Goal: Complete application form

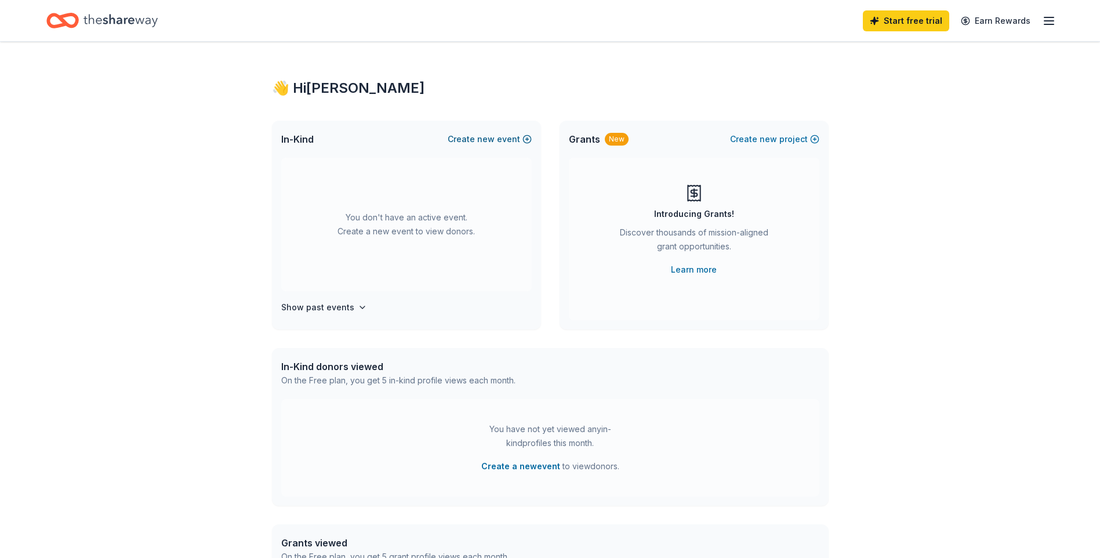
click at [502, 137] on button "Create new event" at bounding box center [490, 139] width 84 height 14
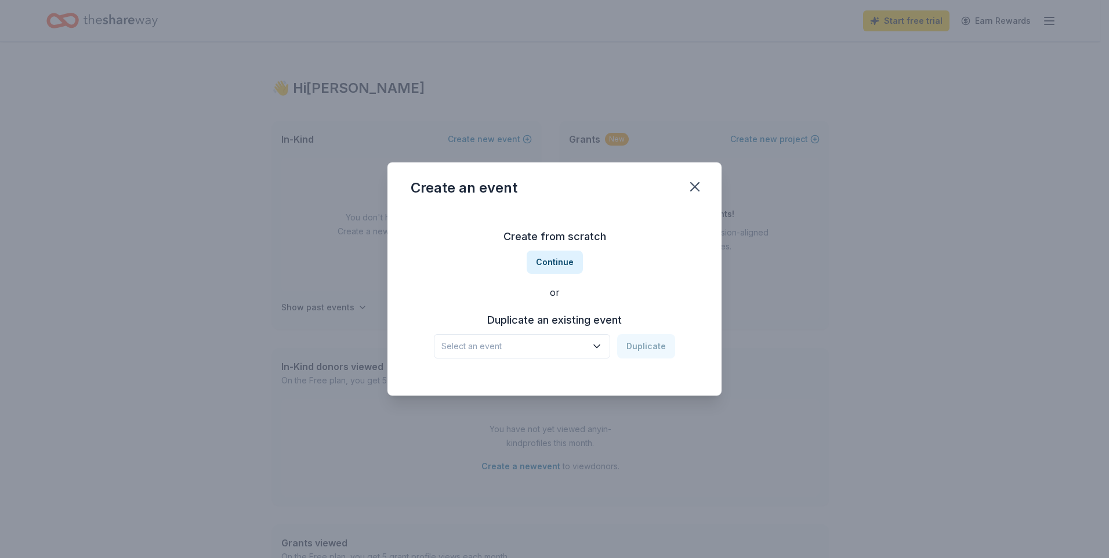
click at [547, 352] on span "Select an event" at bounding box center [513, 346] width 145 height 14
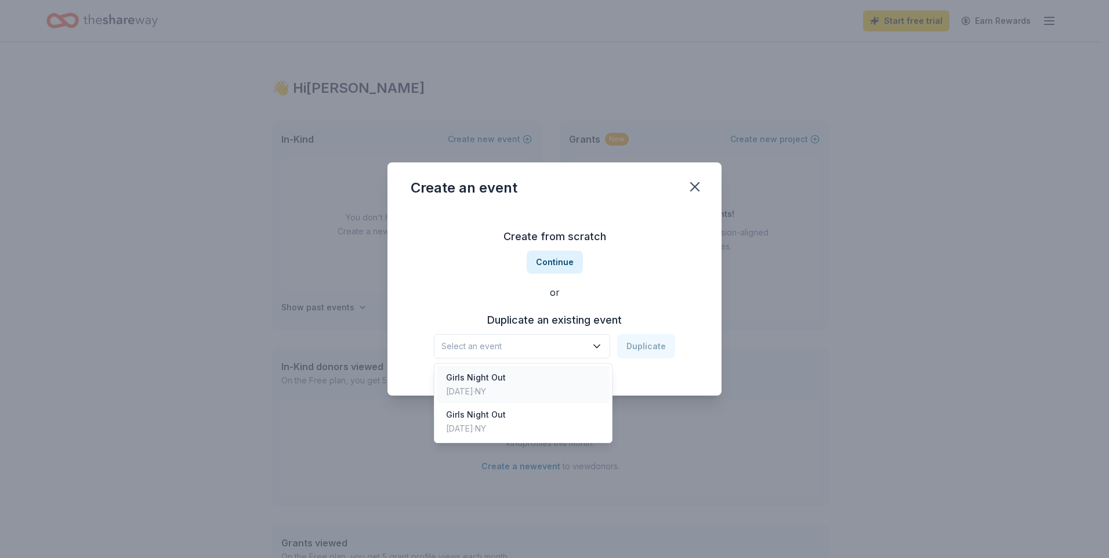
click at [506, 382] on div "Girls Night Out" at bounding box center [476, 378] width 60 height 14
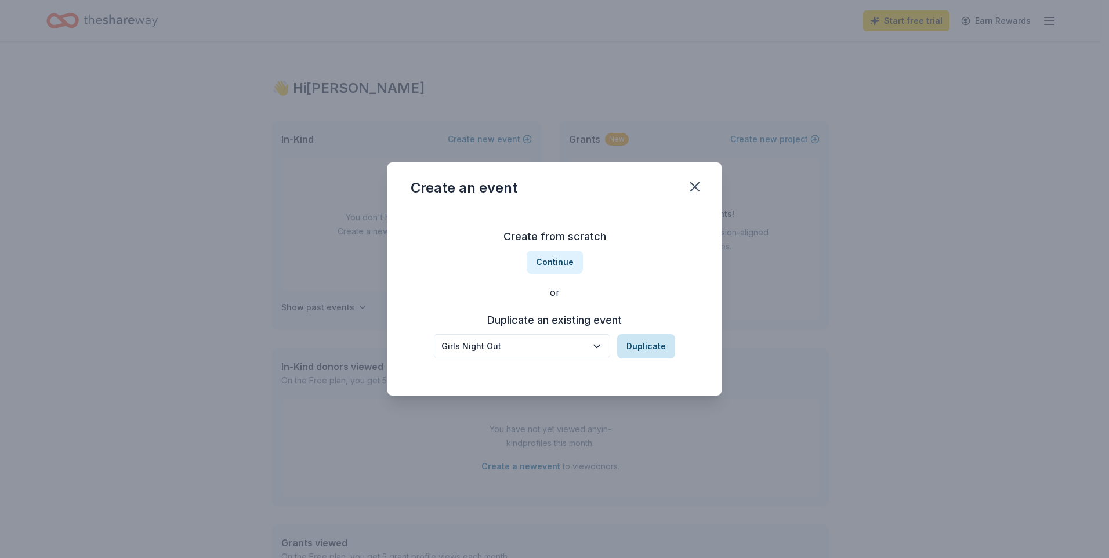
click at [640, 346] on button "Duplicate" at bounding box center [646, 346] width 58 height 24
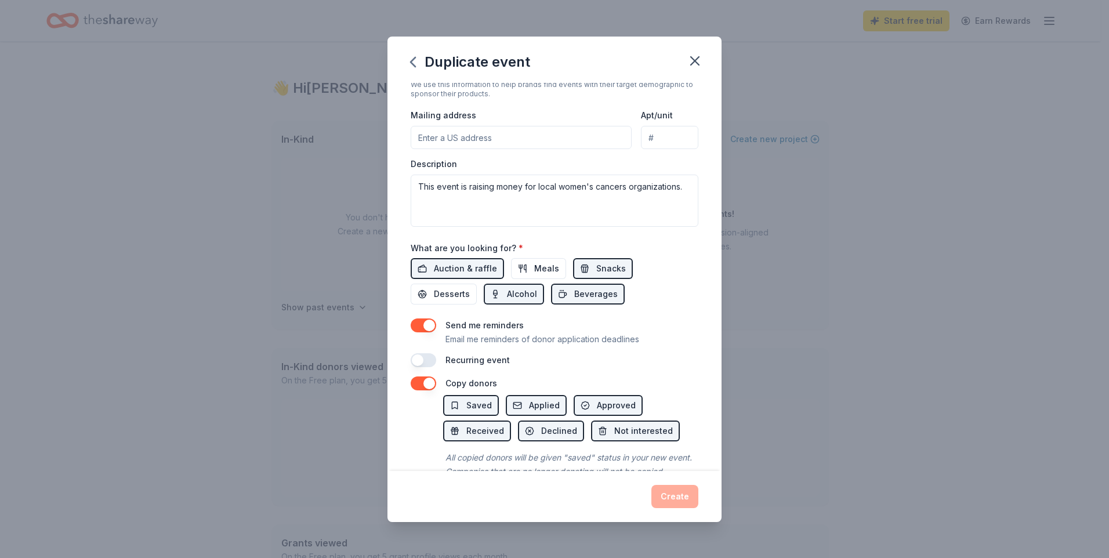
scroll to position [316, 0]
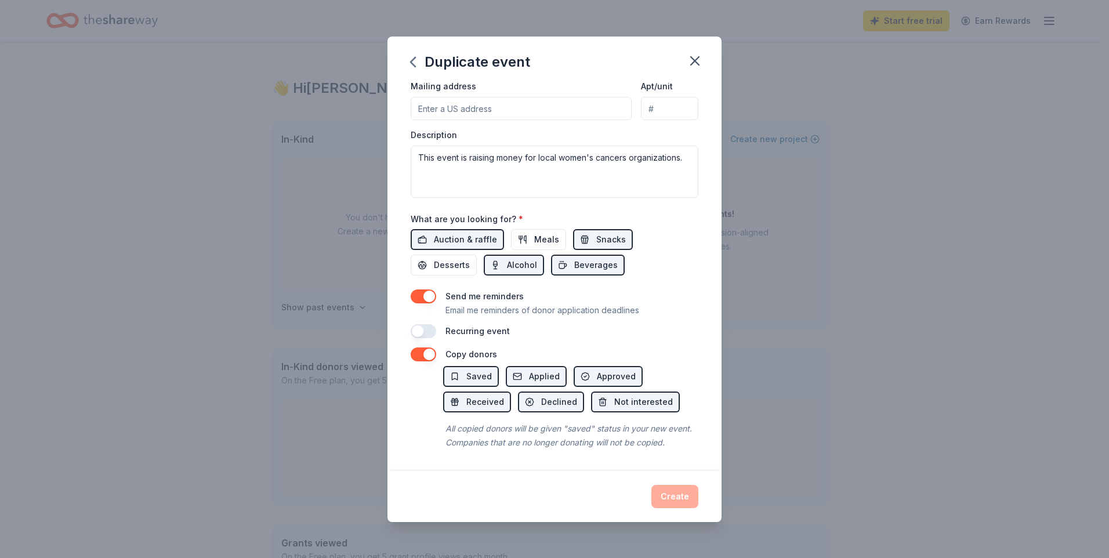
click at [432, 289] on button "button" at bounding box center [424, 296] width 26 height 14
click at [423, 289] on button "button" at bounding box center [424, 296] width 26 height 14
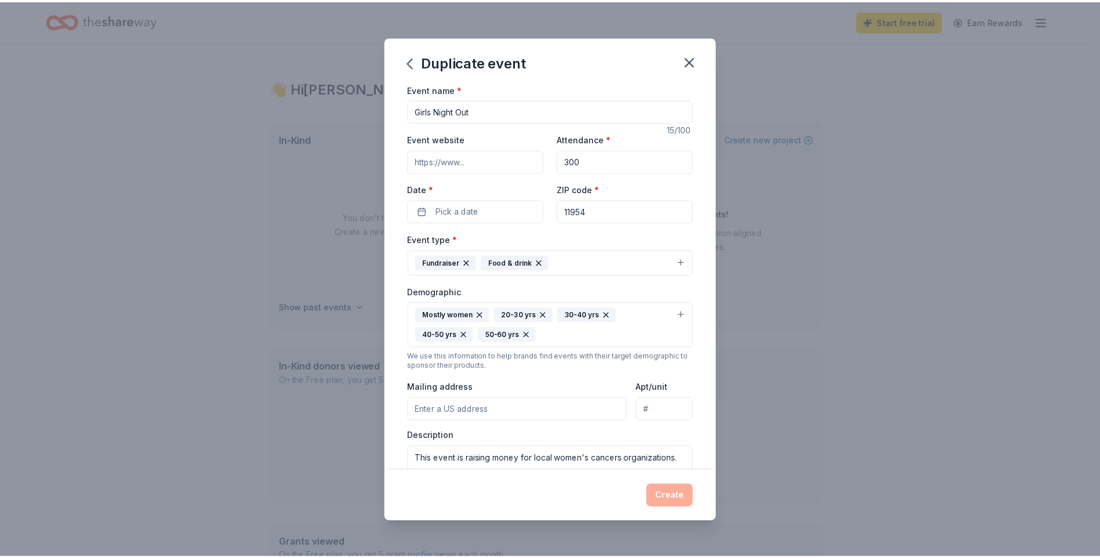
scroll to position [0, 0]
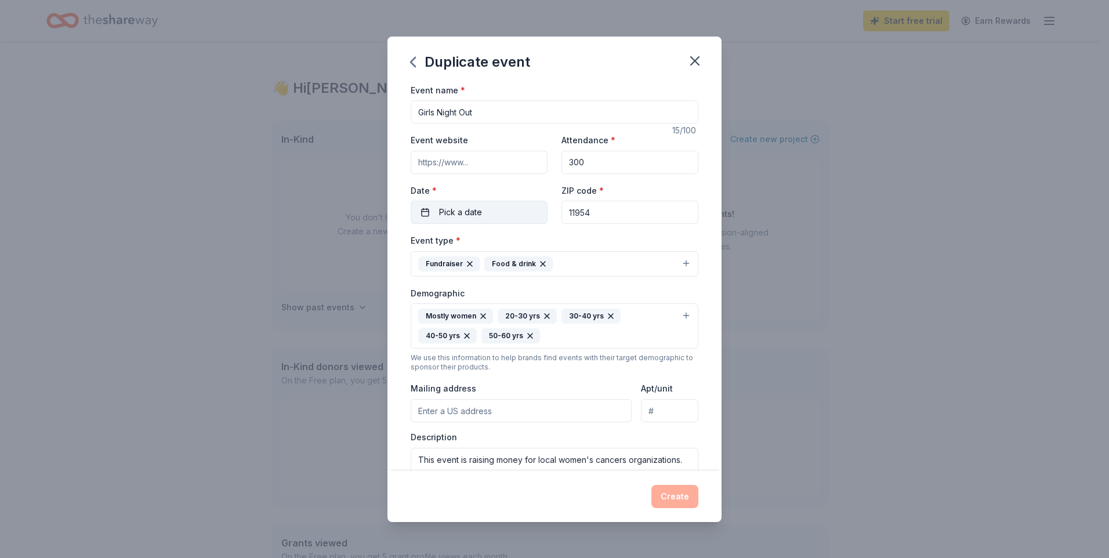
click at [503, 205] on button "Pick a date" at bounding box center [479, 212] width 137 height 23
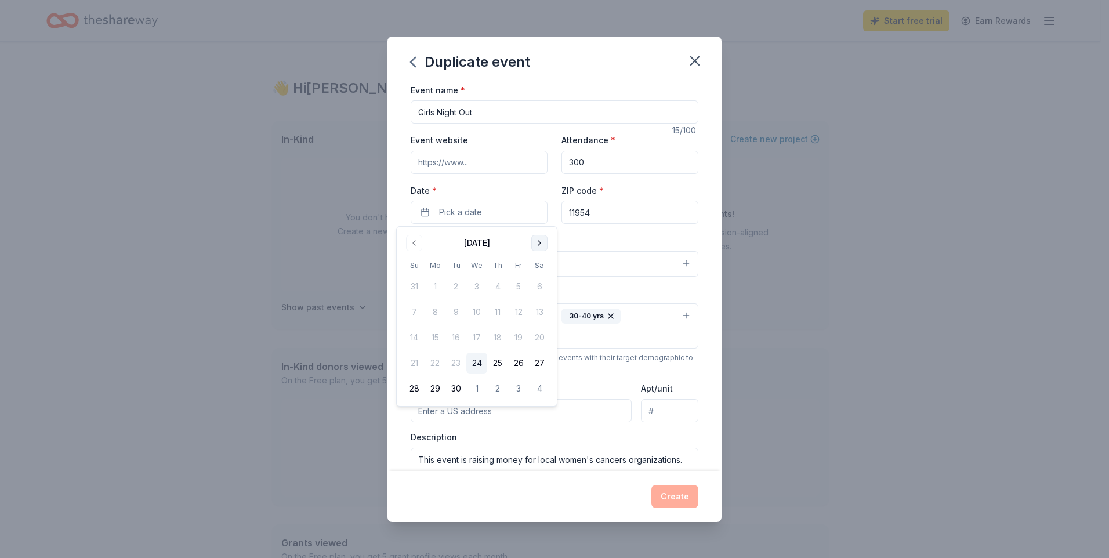
click at [539, 248] on button "Go to next month" at bounding box center [539, 243] width 16 height 16
click at [542, 338] on button "15" at bounding box center [539, 337] width 21 height 21
click at [606, 241] on div "Event type * Fundraiser Food & drink" at bounding box center [555, 255] width 288 height 44
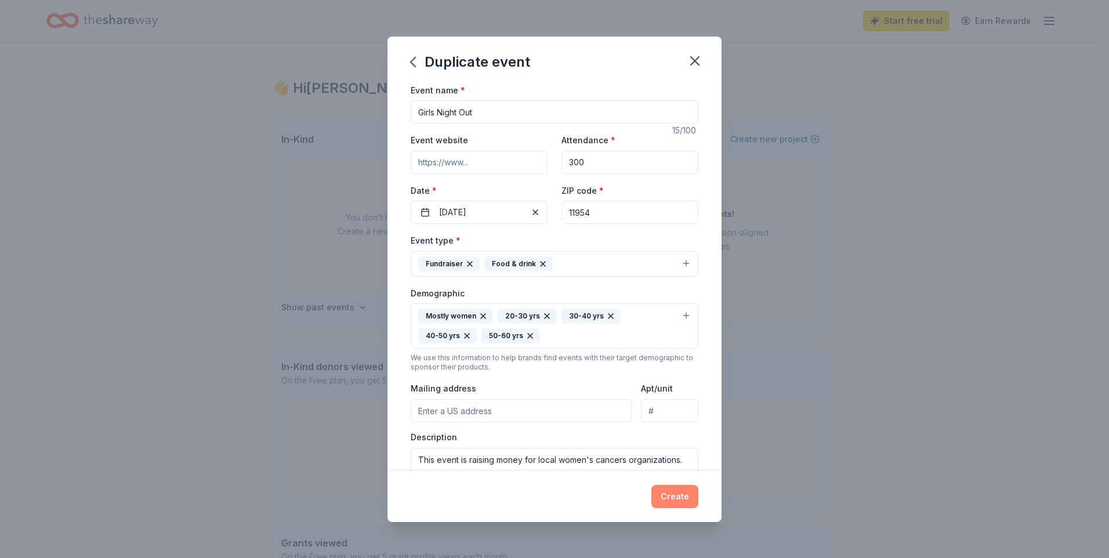
click at [685, 490] on button "Create" at bounding box center [674, 496] width 47 height 23
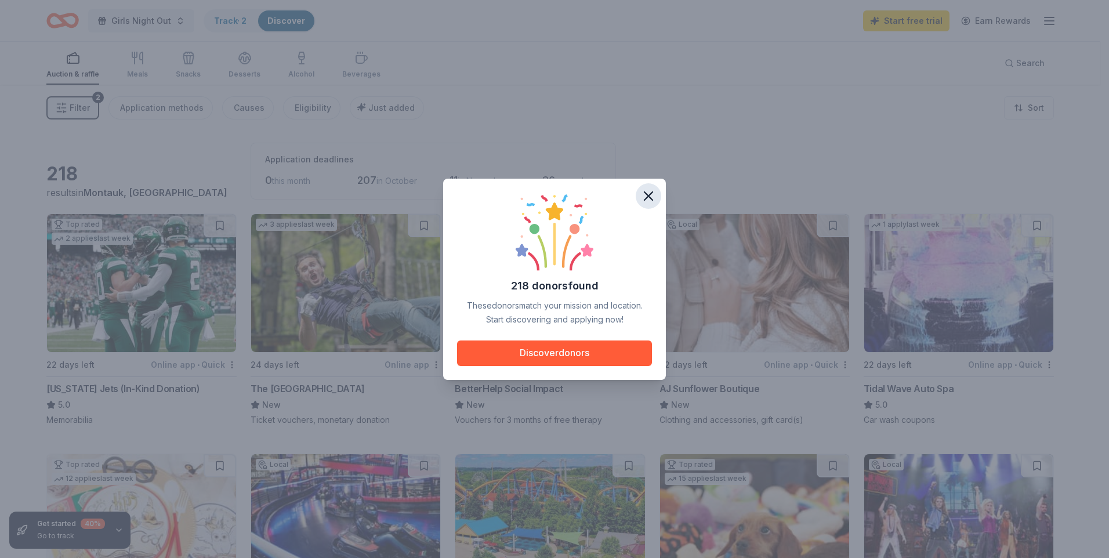
click at [652, 193] on icon "button" at bounding box center [648, 196] width 8 height 8
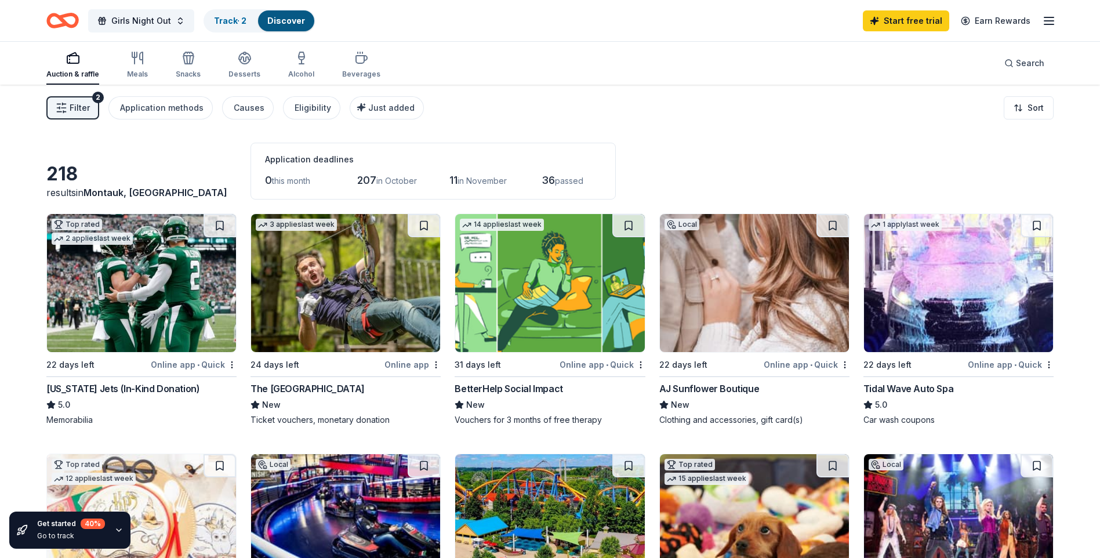
click at [79, 107] on span "Filter" at bounding box center [80, 108] width 20 height 14
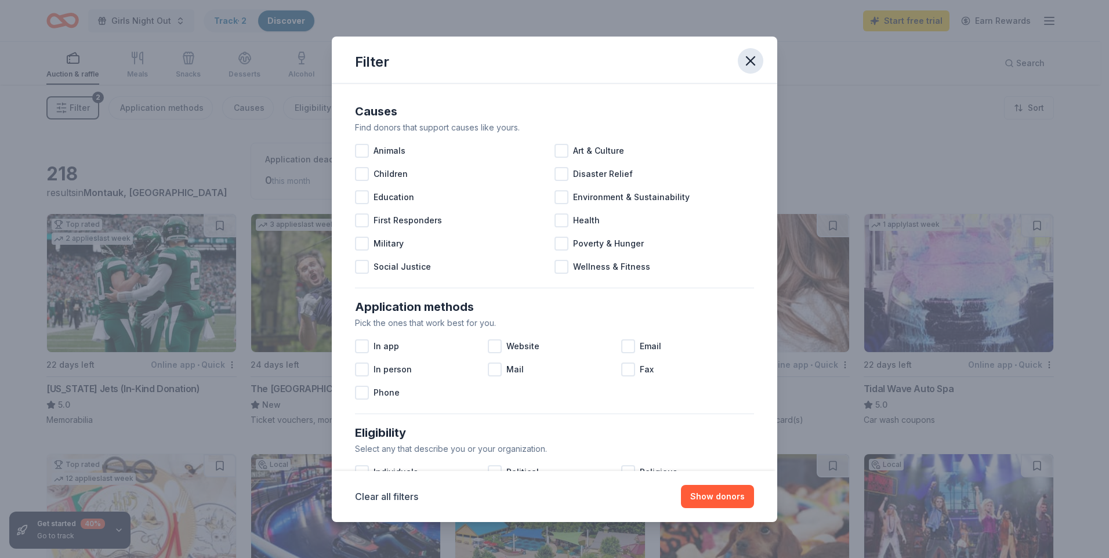
click at [748, 62] on icon "button" at bounding box center [751, 61] width 8 height 8
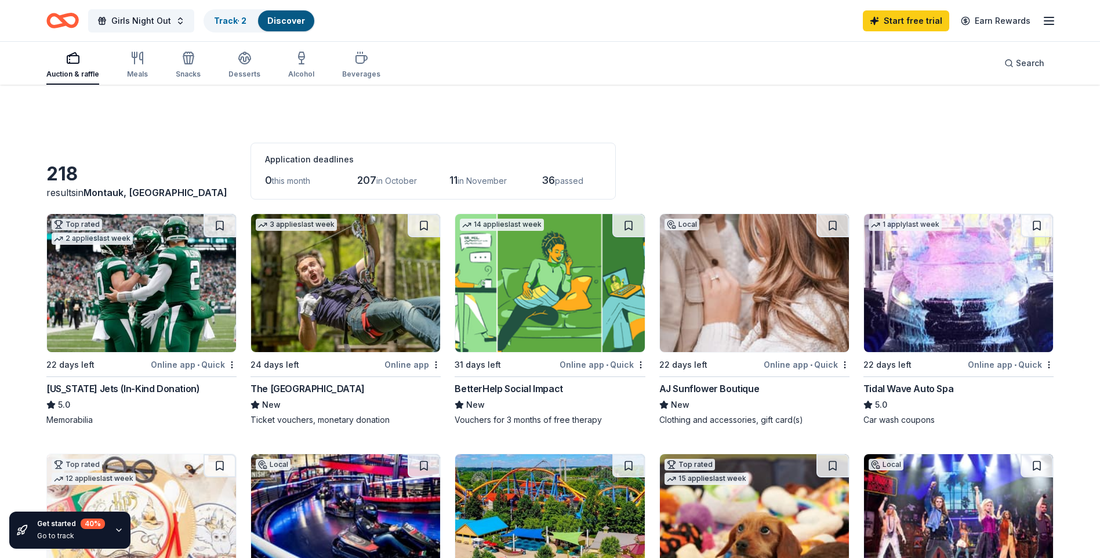
scroll to position [174, 0]
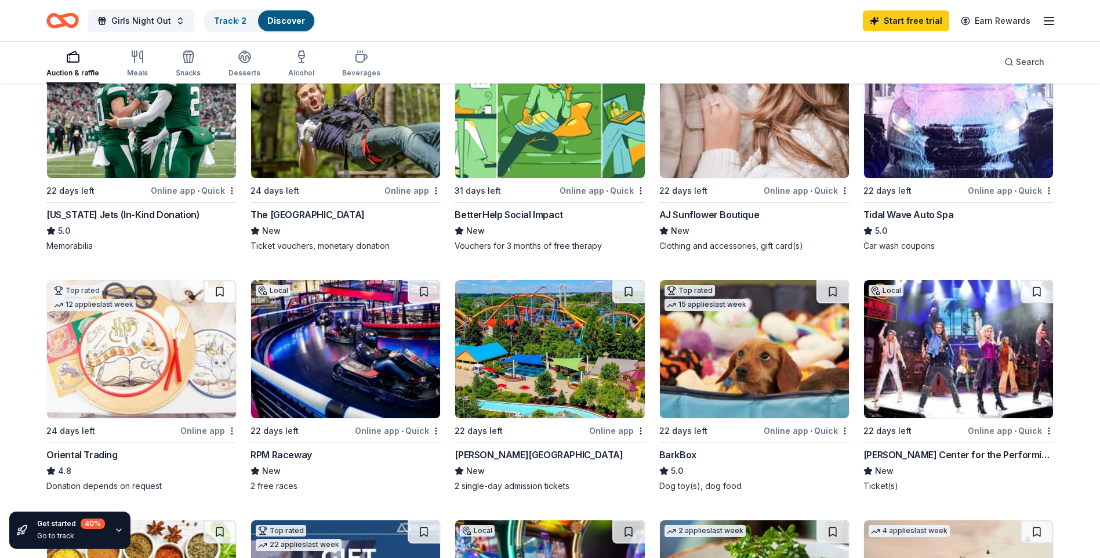
click at [711, 349] on img at bounding box center [754, 349] width 189 height 138
click at [299, 60] on icon "button" at bounding box center [302, 57] width 14 height 14
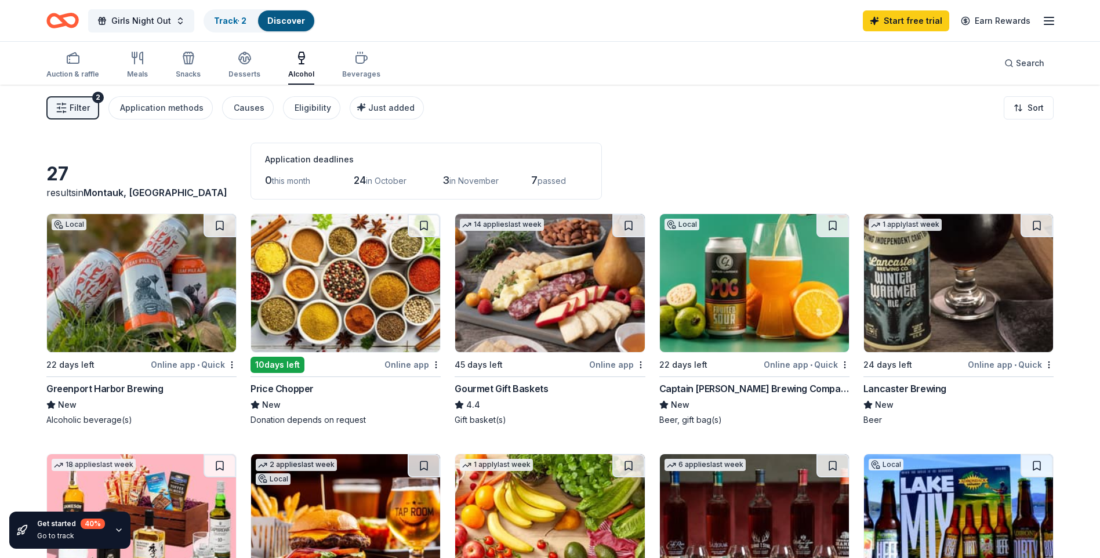
click at [144, 265] on img at bounding box center [141, 283] width 189 height 138
click at [539, 255] on img at bounding box center [549, 283] width 189 height 138
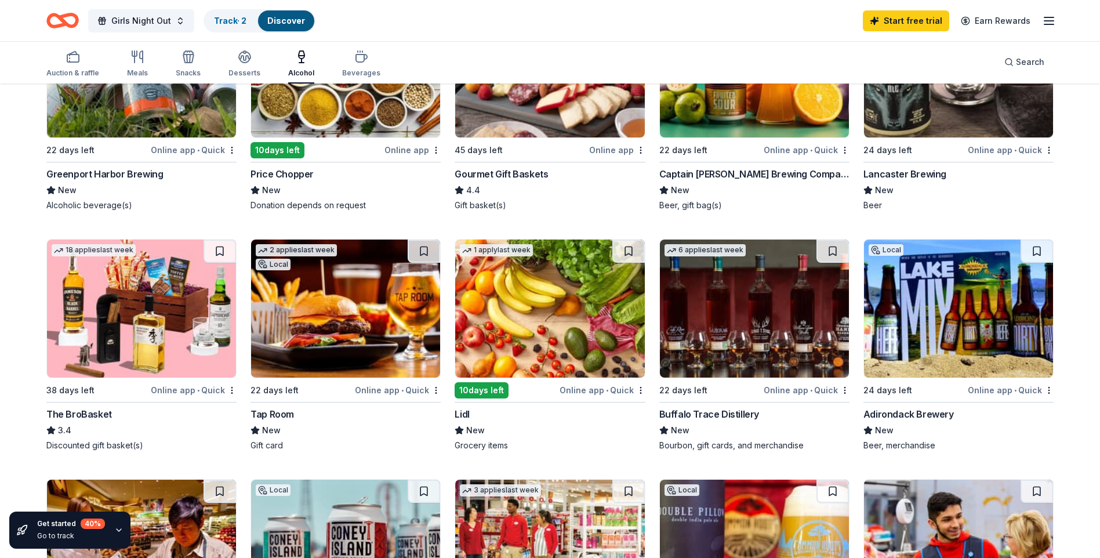
scroll to position [232, 0]
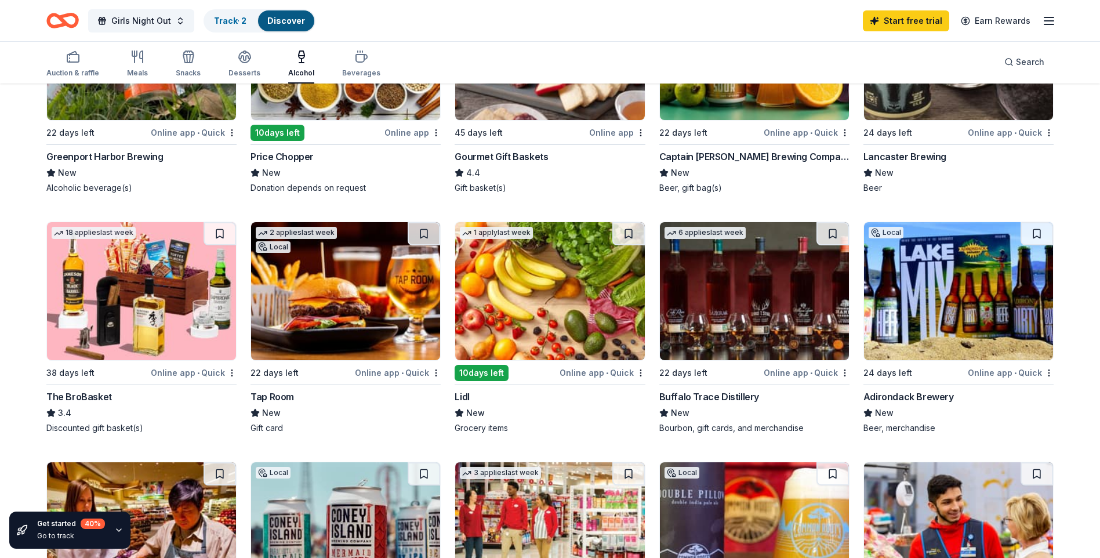
click at [114, 252] on img at bounding box center [141, 291] width 189 height 138
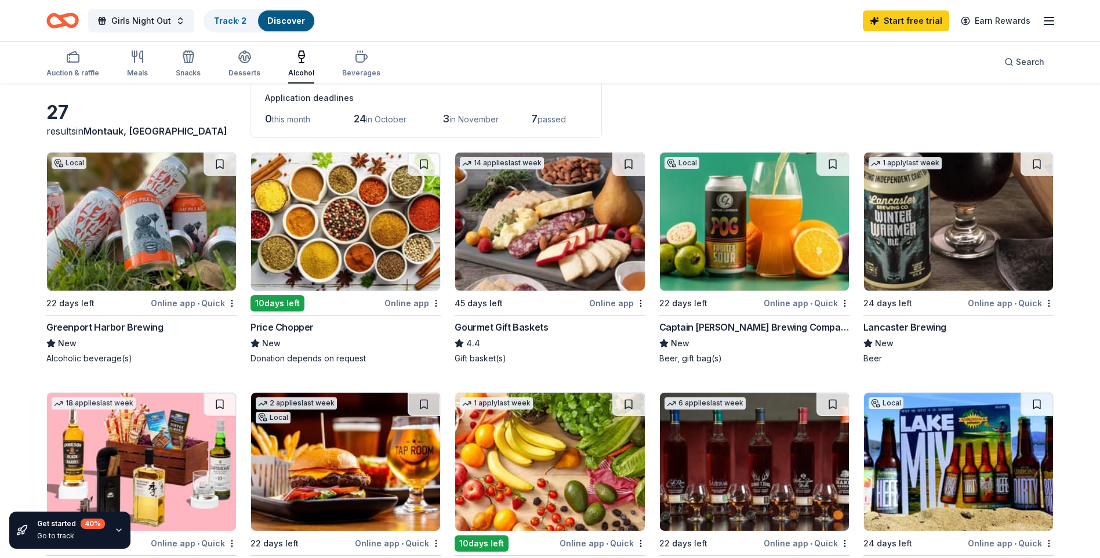
scroll to position [0, 0]
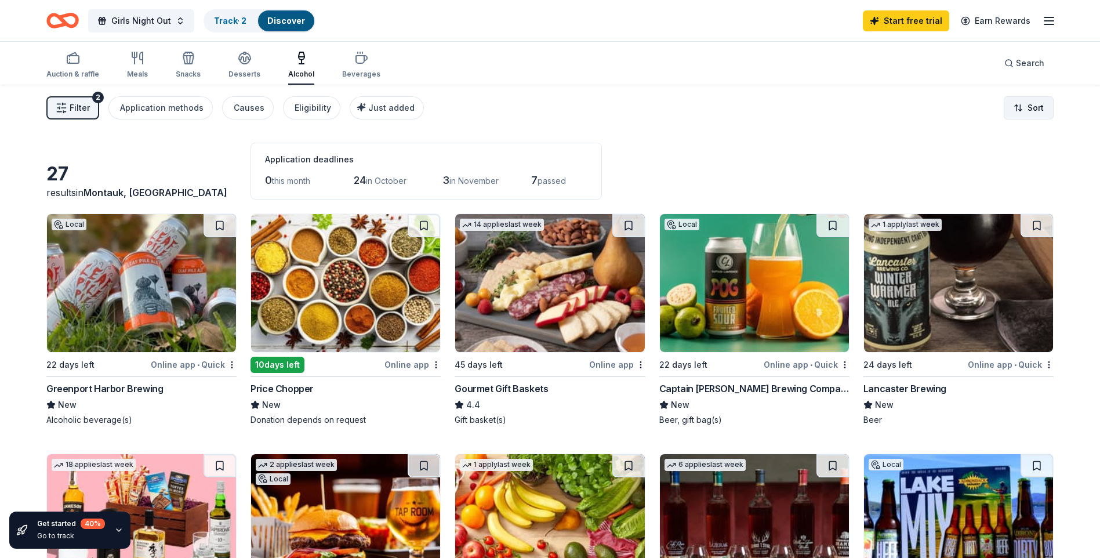
click at [1038, 106] on html "Girls Night Out Track · 2 Discover Start free trial Earn Rewards Auction & raff…" at bounding box center [550, 279] width 1100 height 558
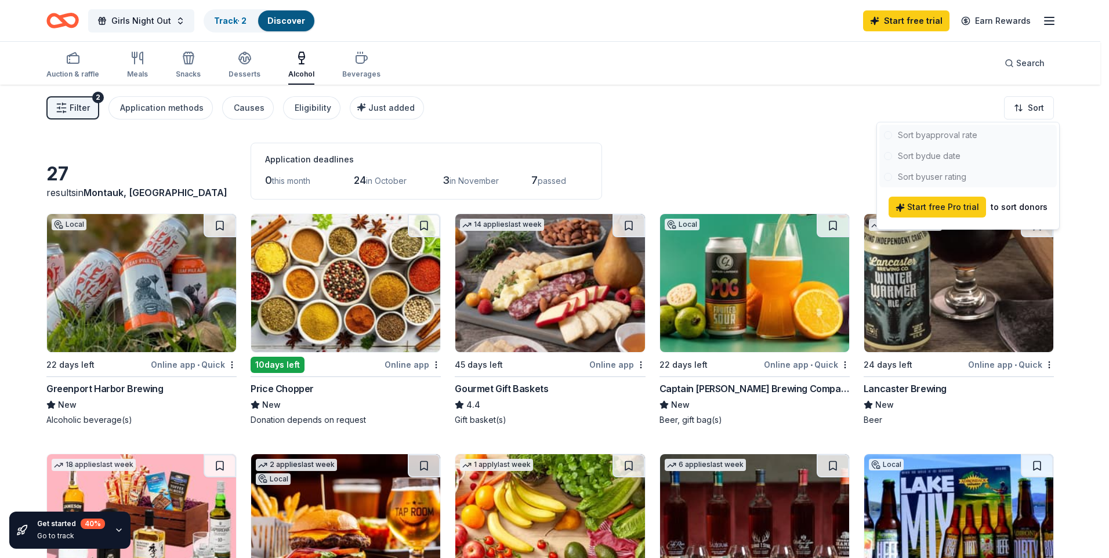
click at [747, 162] on html "Girls Night Out Track · 2 Discover Start free trial Earn Rewards Auction & raff…" at bounding box center [554, 279] width 1109 height 558
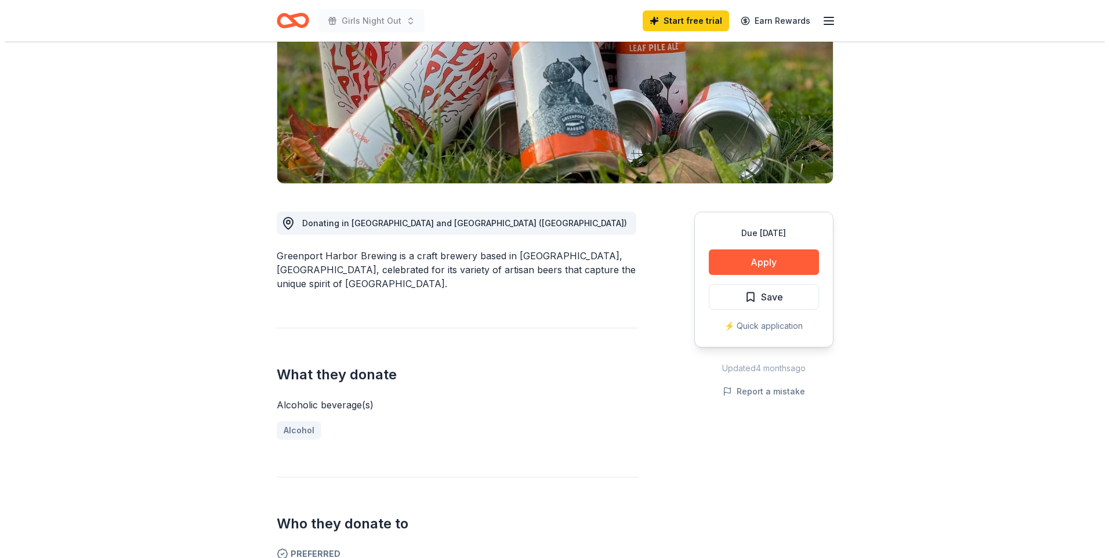
scroll to position [174, 0]
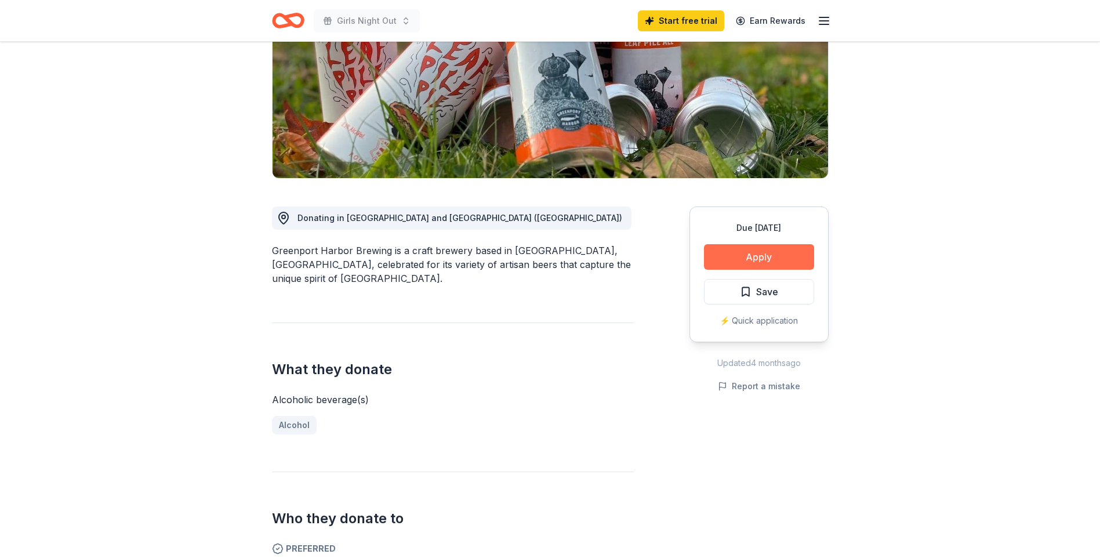
click at [759, 257] on button "Apply" at bounding box center [759, 257] width 110 height 26
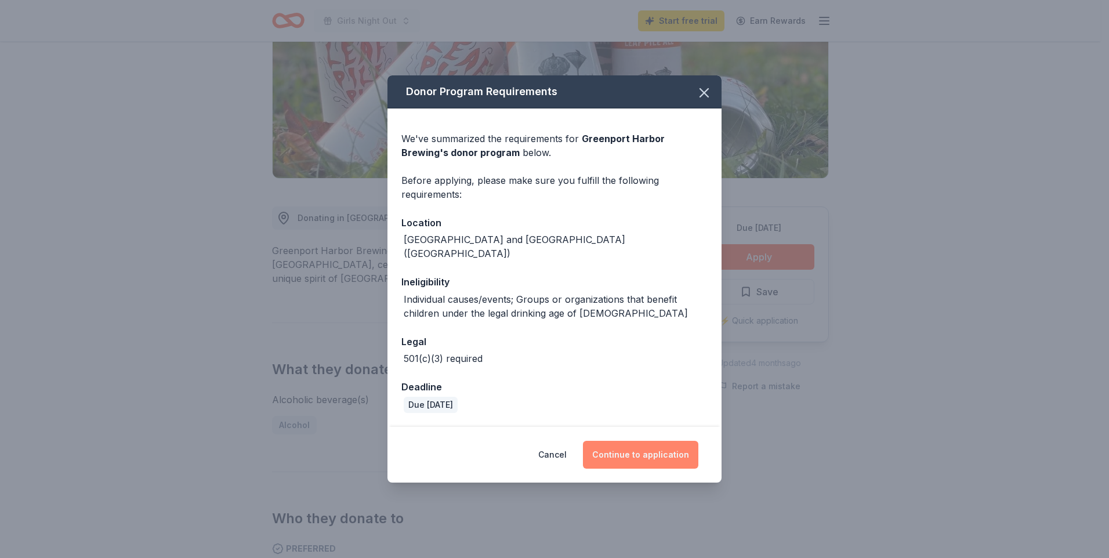
click at [625, 447] on button "Continue to application" at bounding box center [640, 455] width 115 height 28
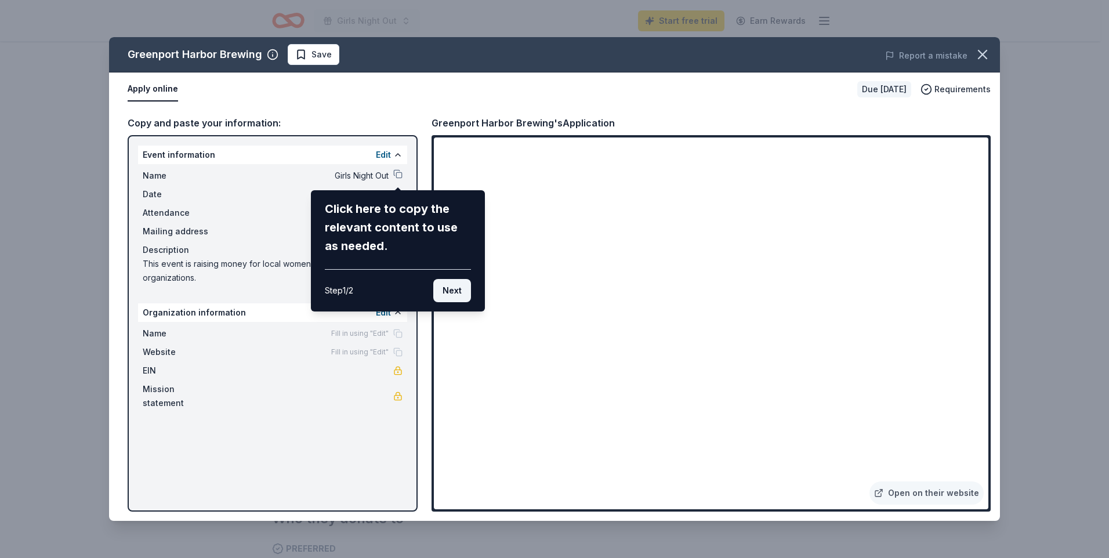
click at [448, 296] on button "Next" at bounding box center [452, 290] width 38 height 23
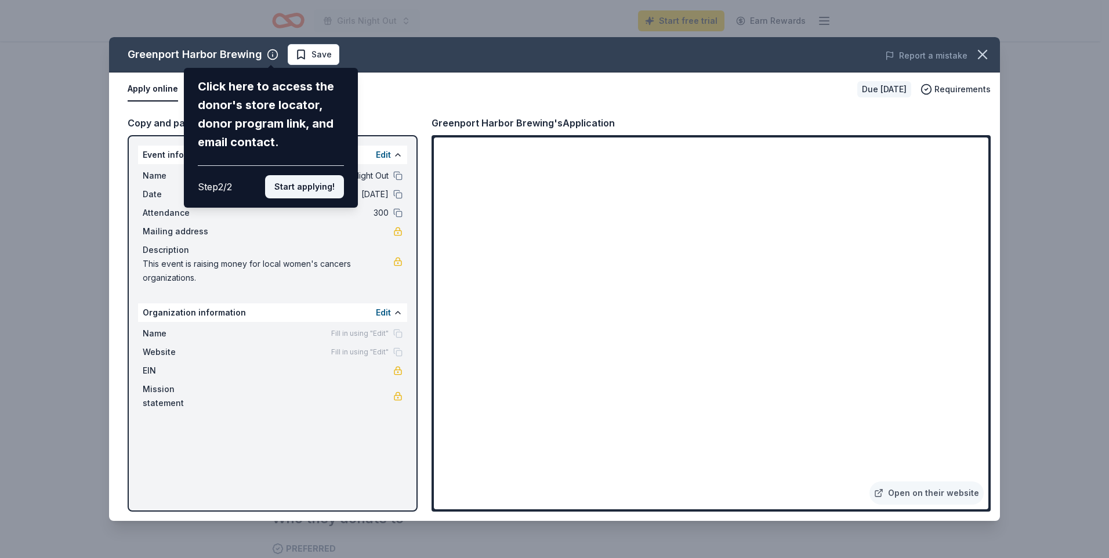
click at [306, 190] on button "Start applying!" at bounding box center [304, 186] width 79 height 23
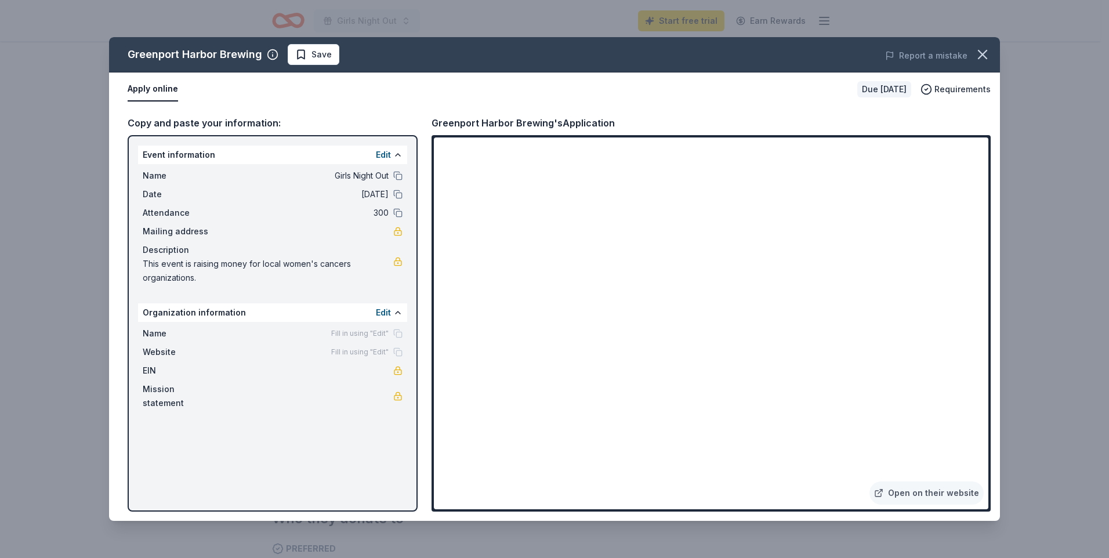
click at [137, 89] on div "Greenport Harbor Brewing Save Report a mistake Apply online Due in 22 days Requ…" at bounding box center [554, 279] width 891 height 484
click at [378, 331] on span "Fill in using "Edit"" at bounding box center [359, 333] width 57 height 9
click at [385, 314] on button "Edit" at bounding box center [383, 313] width 15 height 14
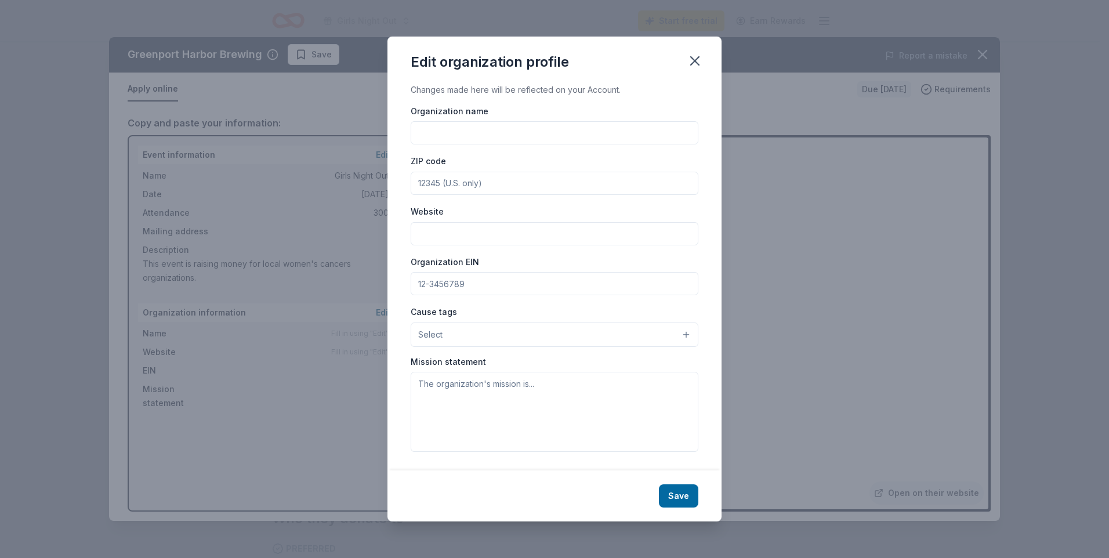
click at [490, 135] on input "Organization name" at bounding box center [555, 132] width 288 height 23
type input "Coalition for Women's Cancers"
type input "www.cwcshh.org"
type input "7"
type input "87-3907177"
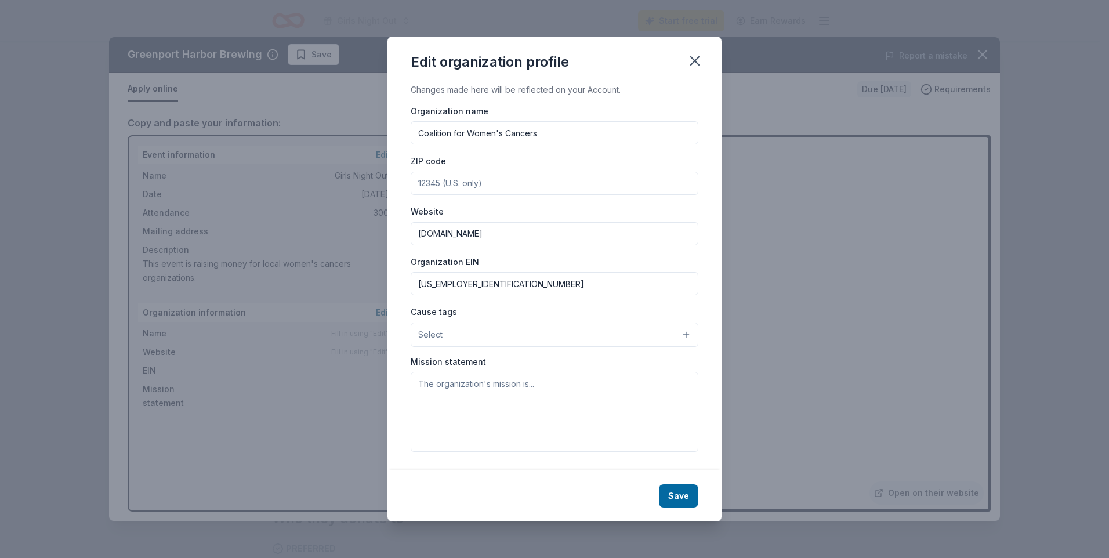
click at [687, 339] on button "Select" at bounding box center [555, 335] width 288 height 24
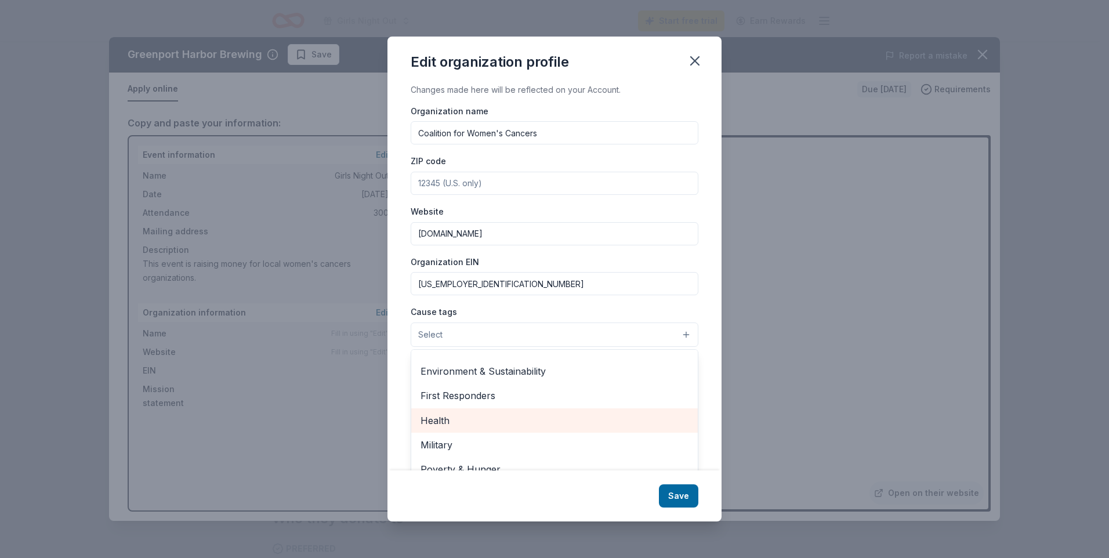
click at [579, 414] on span "Health" at bounding box center [555, 420] width 268 height 15
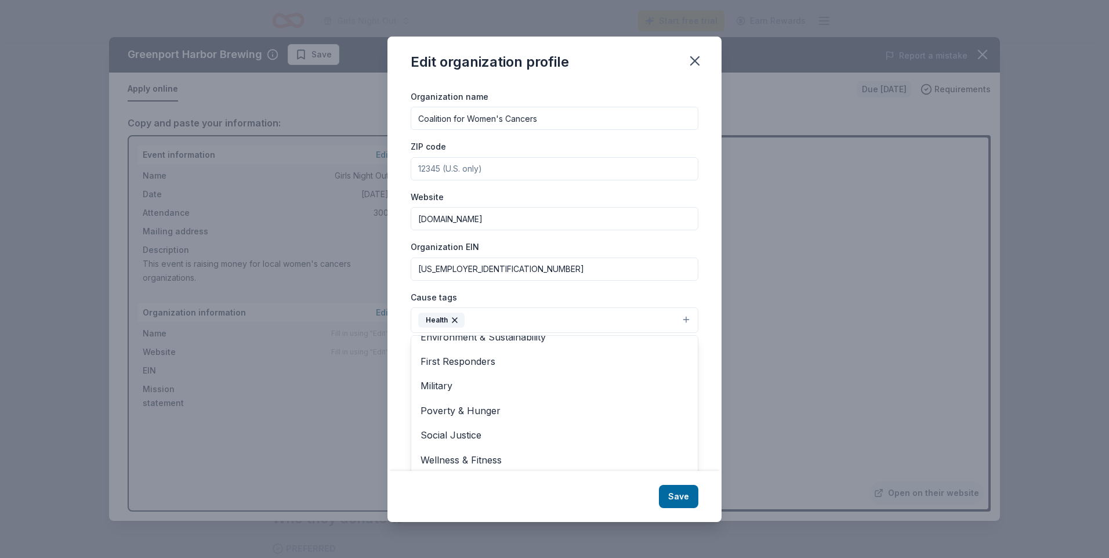
scroll to position [18, 0]
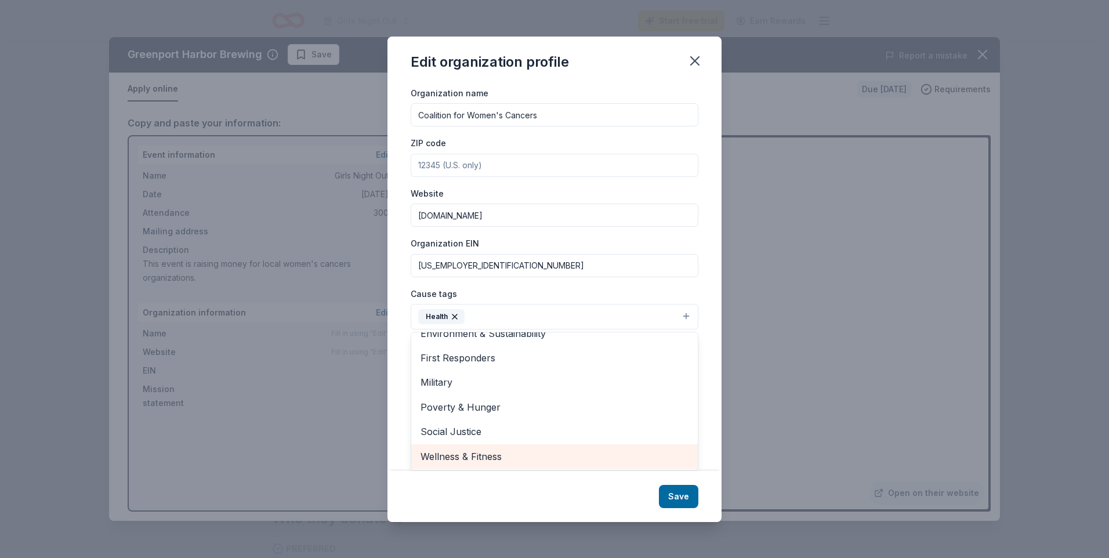
click at [550, 456] on span "Wellness & Fitness" at bounding box center [555, 456] width 268 height 15
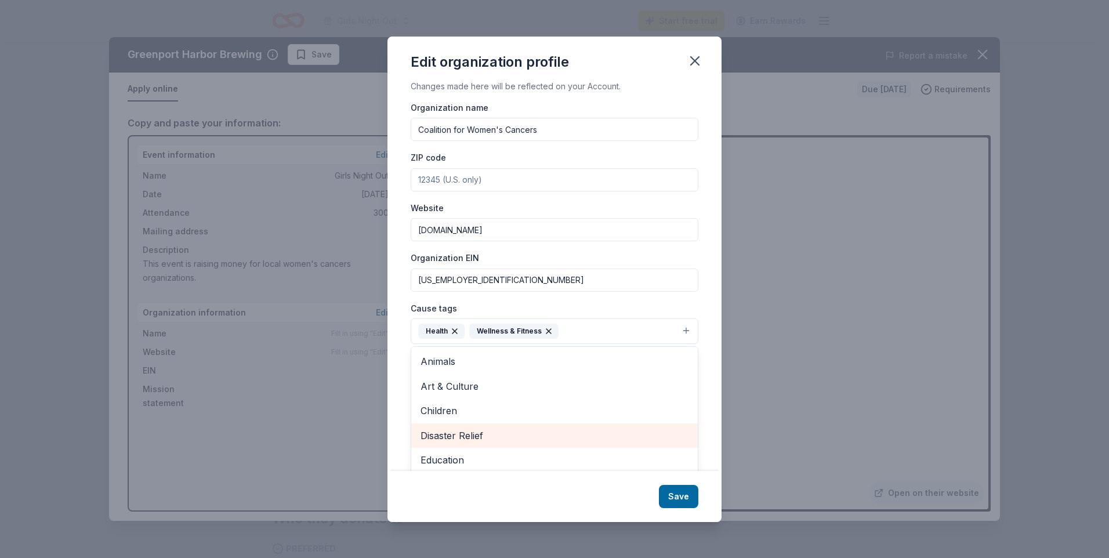
scroll to position [0, 0]
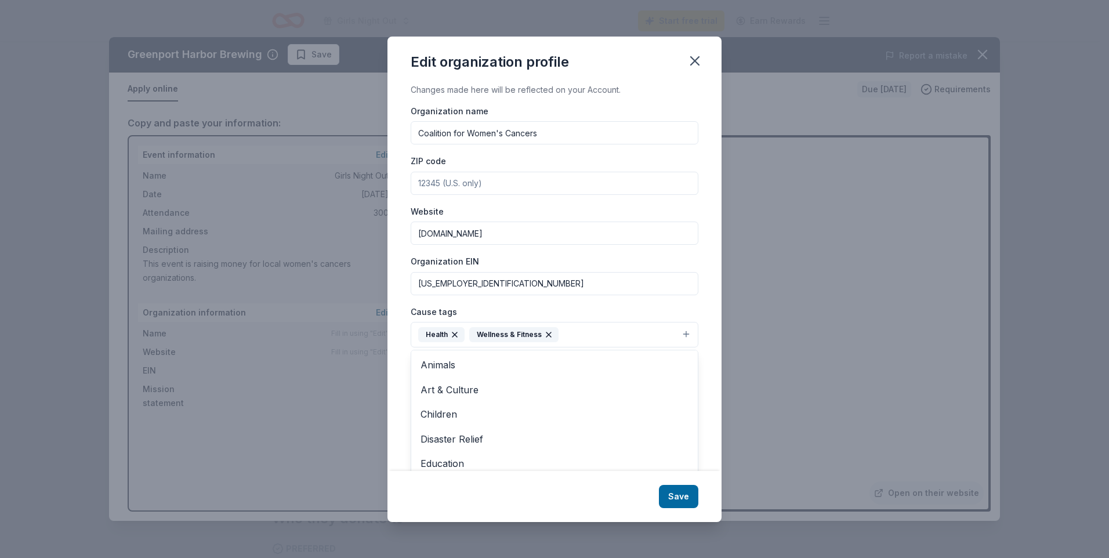
click at [690, 302] on div "Changes made here will be reflected on your Account. Organization name Coalitio…" at bounding box center [554, 277] width 334 height 388
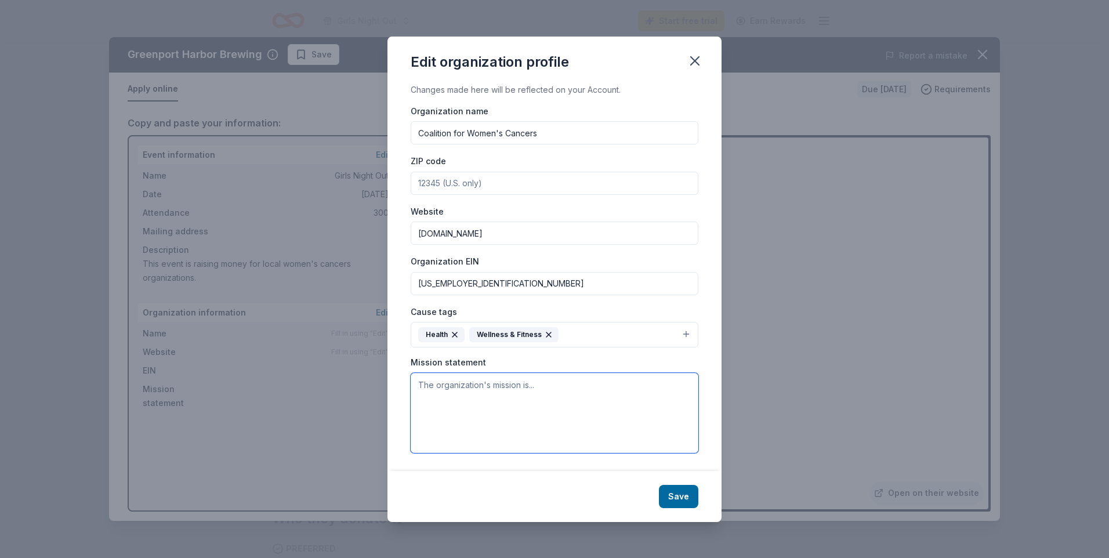
click at [492, 413] on textarea at bounding box center [555, 413] width 288 height 80
paste textarea "The mission of The Coalition for Women's Cancers (CWC) is to create a supportiv…"
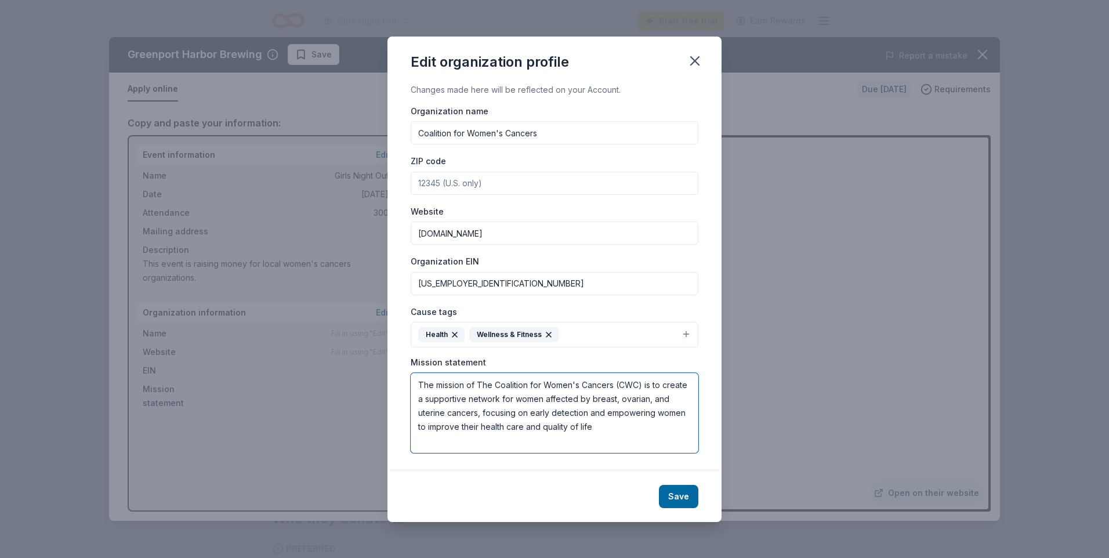
click at [421, 398] on textarea "The mission of The Coalition for Women's Cancers (CWC) is to create a supportiv…" at bounding box center [555, 413] width 288 height 80
type textarea "The mission of The Coalition for Women's Cancers (CWC) is to create a supportiv…"
click at [683, 497] on button "Save" at bounding box center [678, 496] width 39 height 23
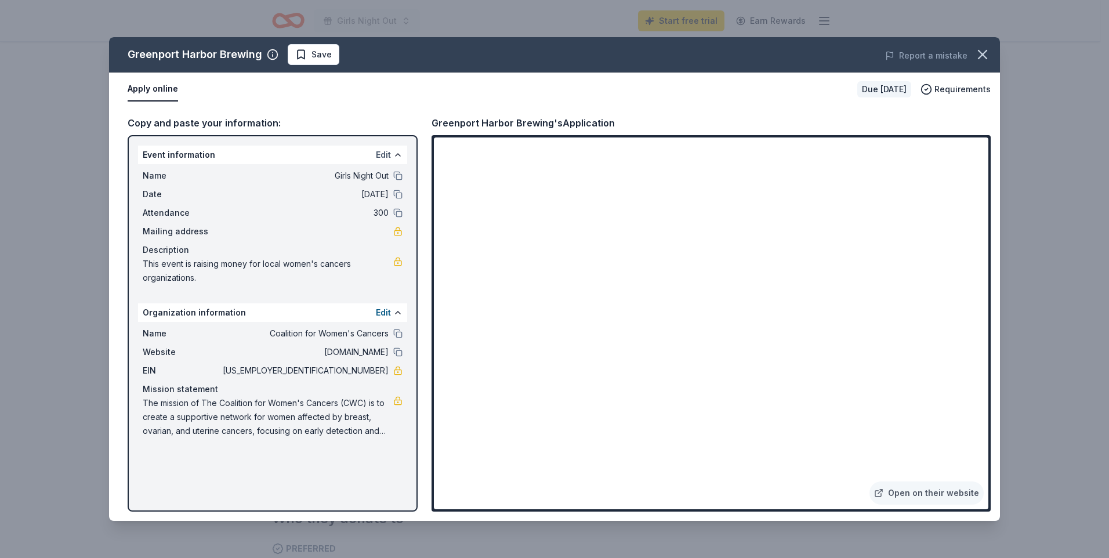
click at [381, 156] on button "Edit" at bounding box center [383, 155] width 15 height 14
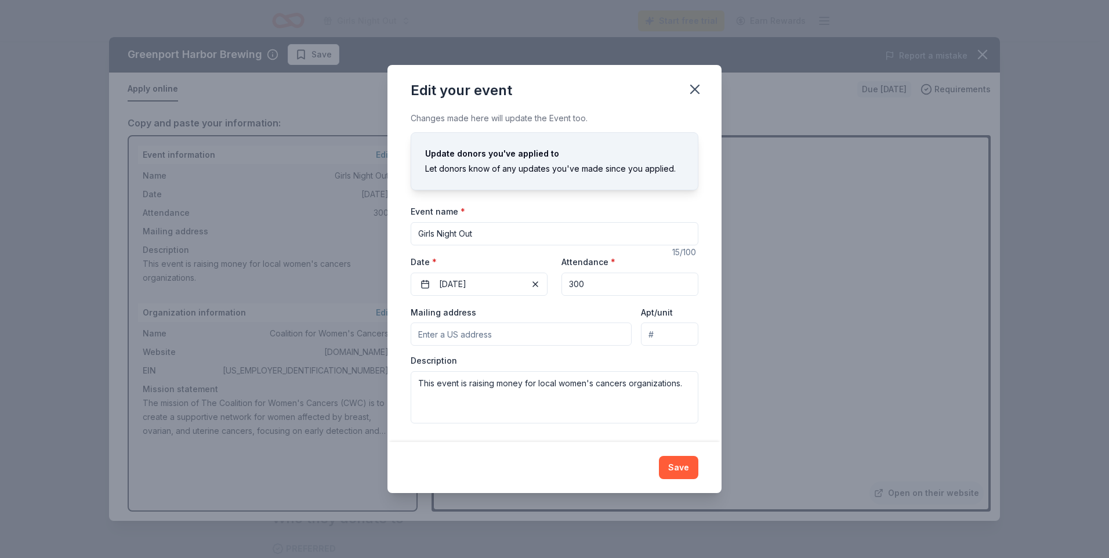
click at [504, 332] on input "Mailing address" at bounding box center [521, 334] width 221 height 23
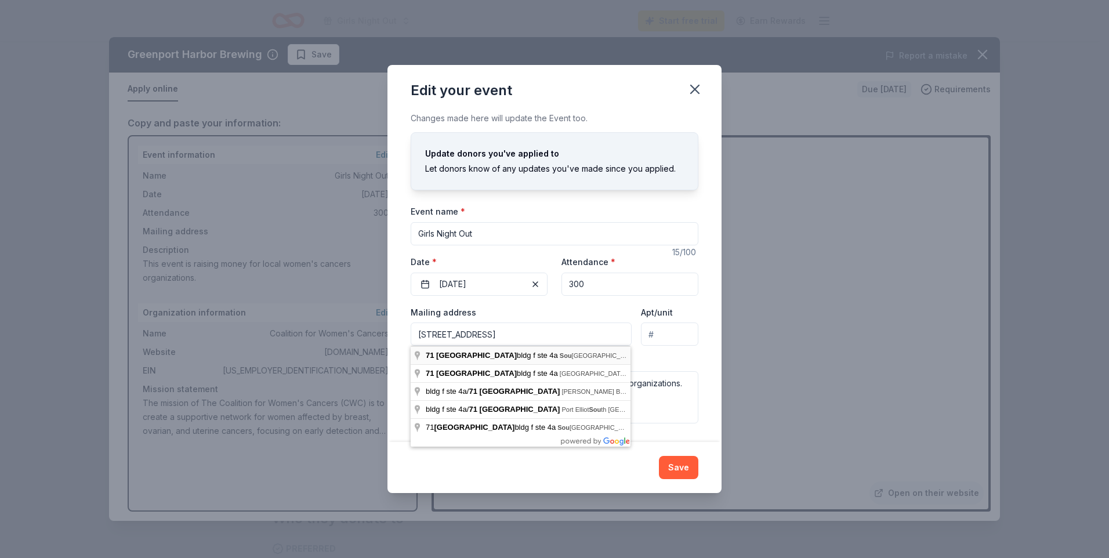
type input "71 Hill Street, Southampton, NY, 11968"
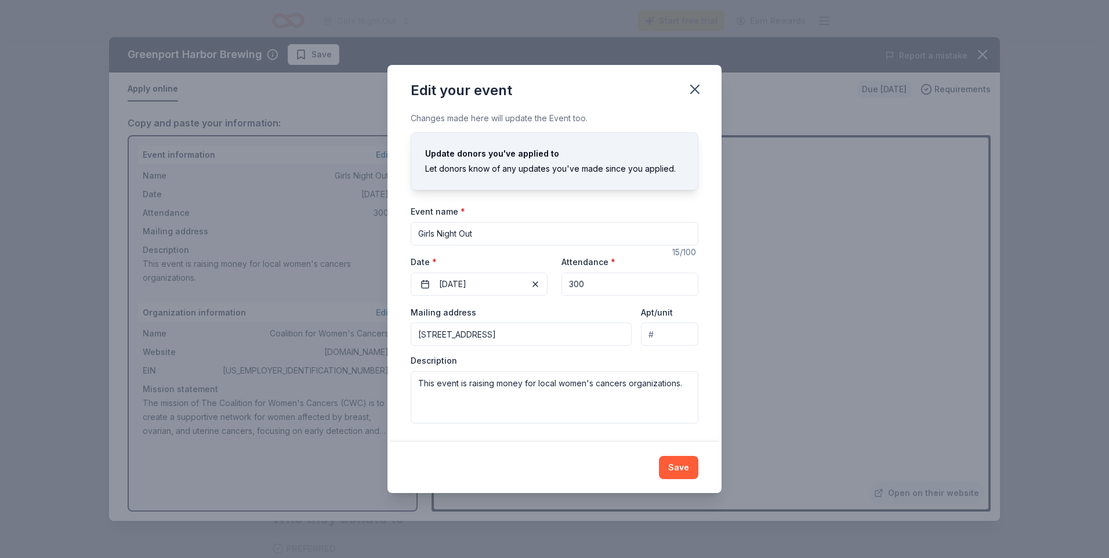
click at [672, 341] on input "Apt/unit" at bounding box center [669, 334] width 57 height 23
click at [577, 310] on div "Mailing address 71 Hill Street, Southampton, NY, 11968" at bounding box center [521, 325] width 221 height 41
click at [696, 466] on button "Save" at bounding box center [678, 467] width 39 height 23
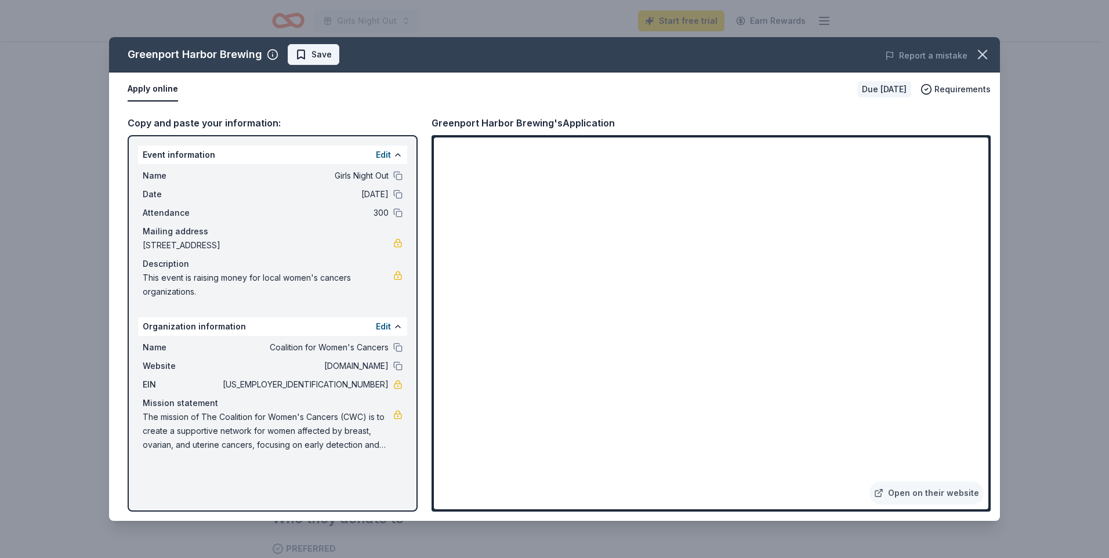
click at [329, 49] on span "Save" at bounding box center [321, 55] width 20 height 14
click at [959, 490] on link "Open on their website" at bounding box center [927, 492] width 114 height 23
click at [972, 57] on button "button" at bounding box center [983, 55] width 26 height 26
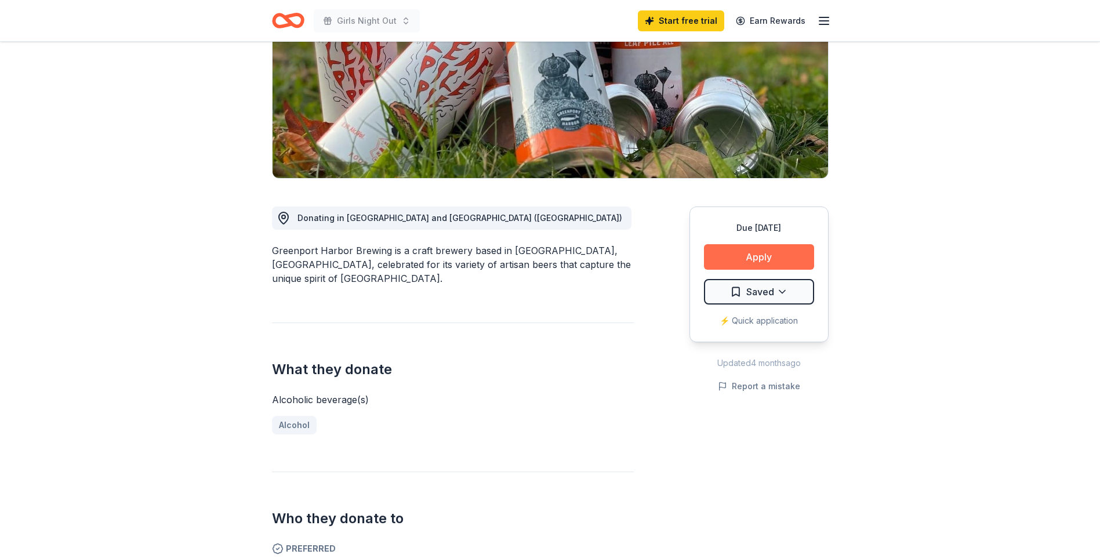
click at [742, 255] on button "Apply" at bounding box center [759, 257] width 110 height 26
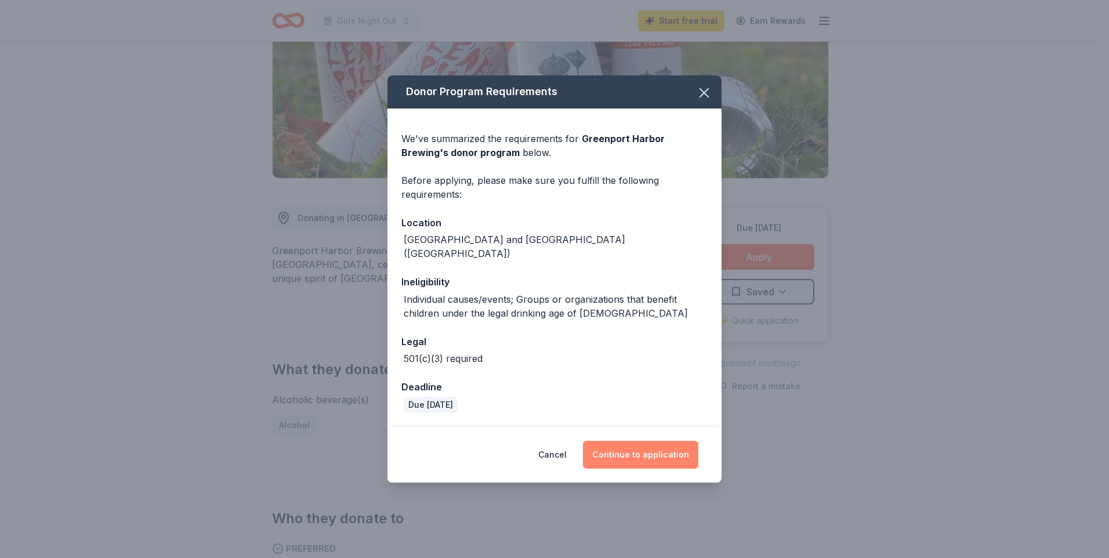
click at [652, 445] on button "Continue to application" at bounding box center [640, 455] width 115 height 28
